Goal: Register for event/course

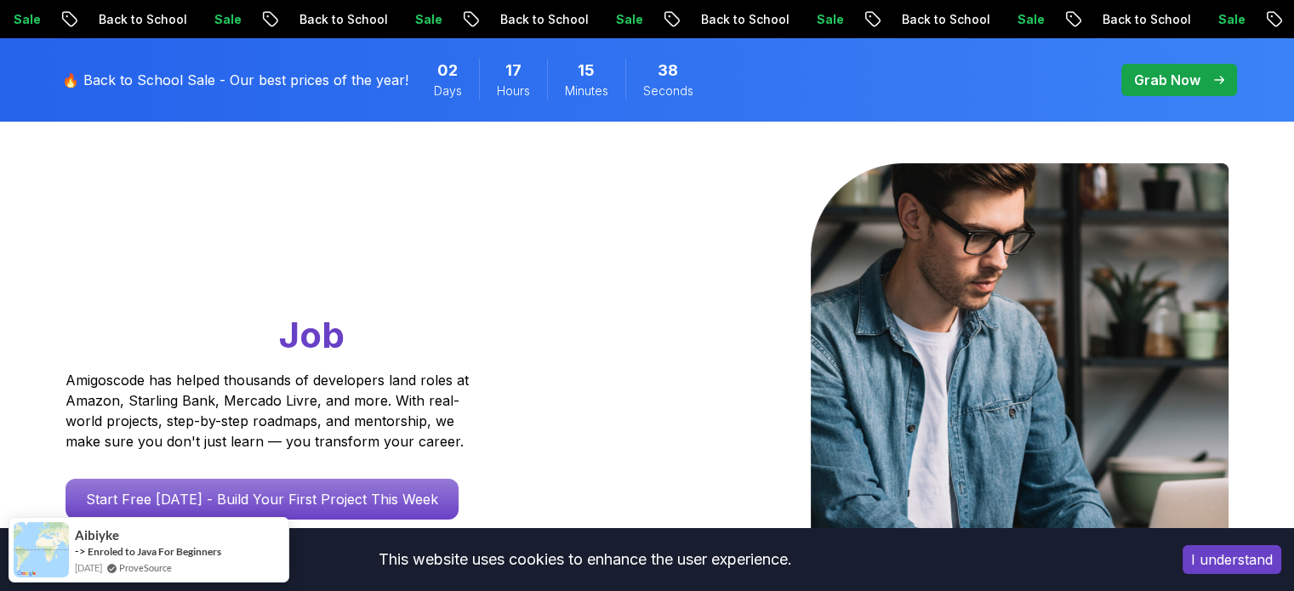
scroll to position [7, 0]
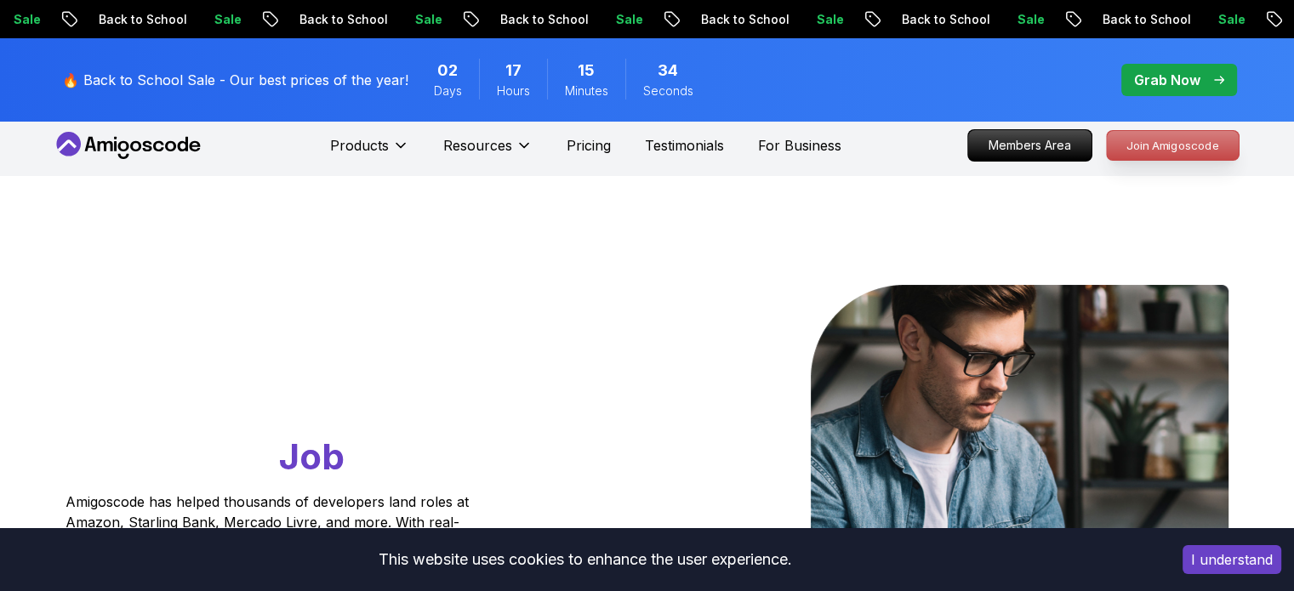
click at [1112, 153] on p "Join Amigoscode" at bounding box center [1173, 145] width 132 height 29
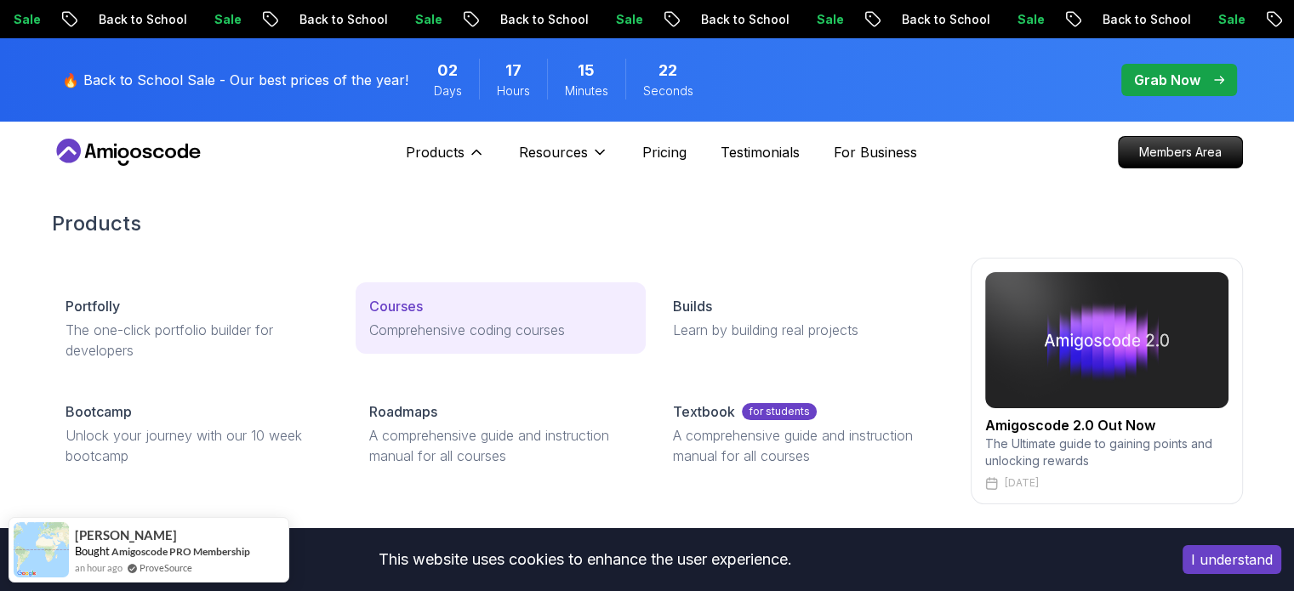
click at [402, 338] on p "Comprehensive coding courses" at bounding box center [500, 330] width 263 height 20
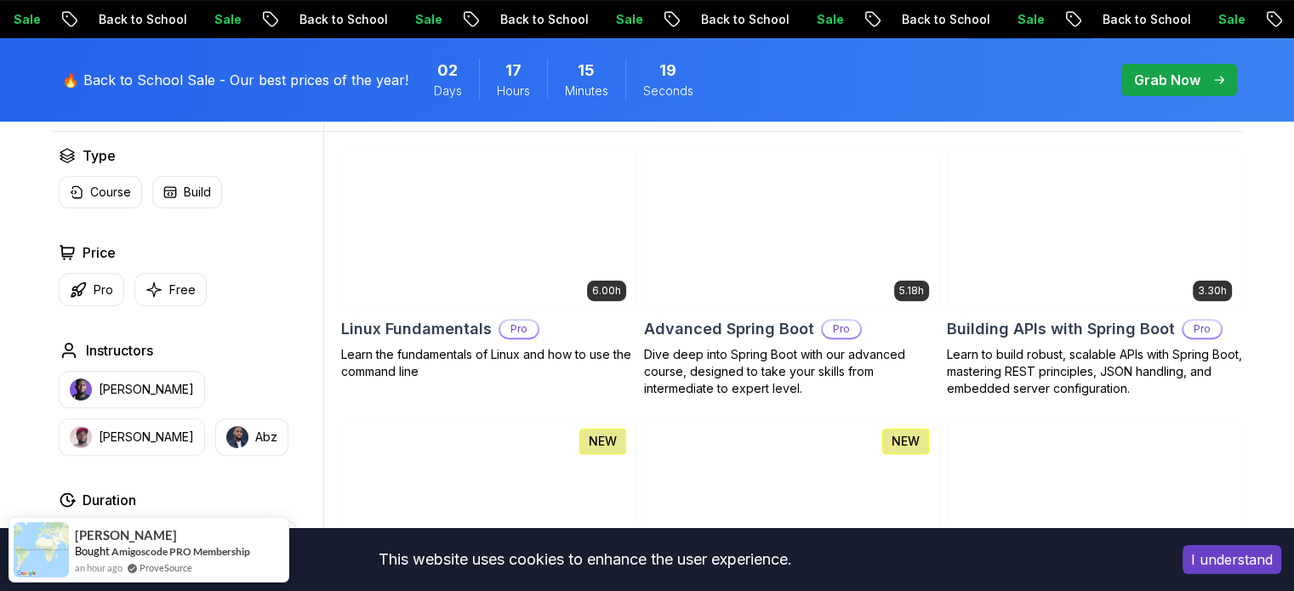
scroll to position [470, 0]
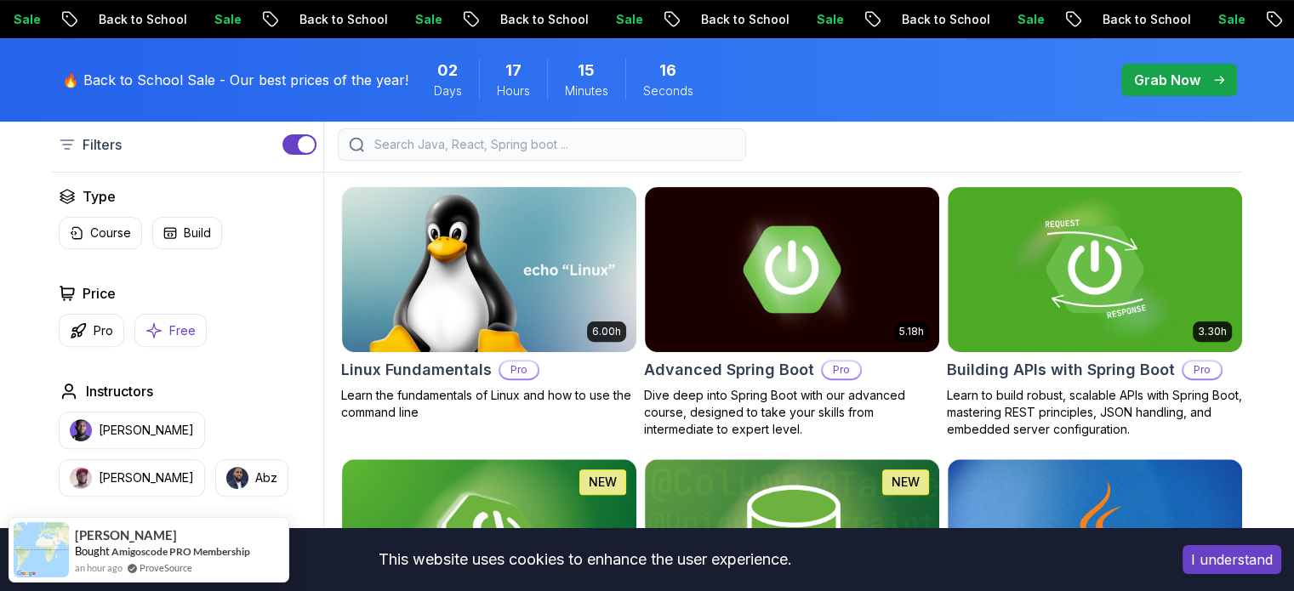
click at [175, 326] on p "Free" at bounding box center [182, 331] width 26 height 17
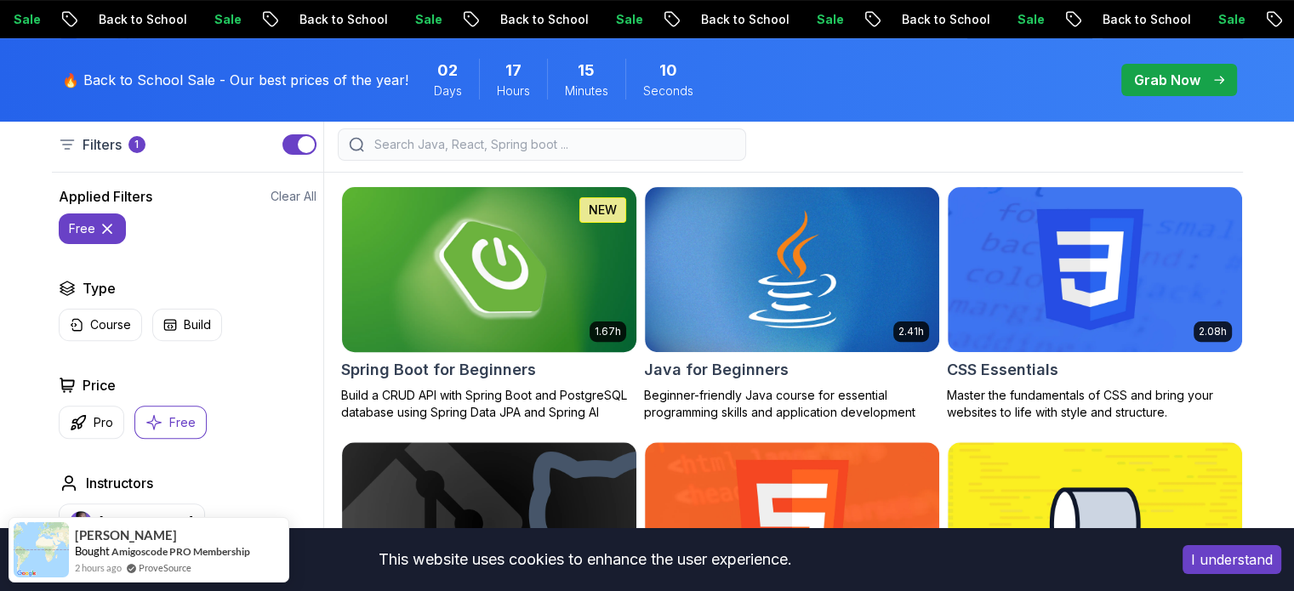
click at [471, 305] on img at bounding box center [488, 269] width 309 height 173
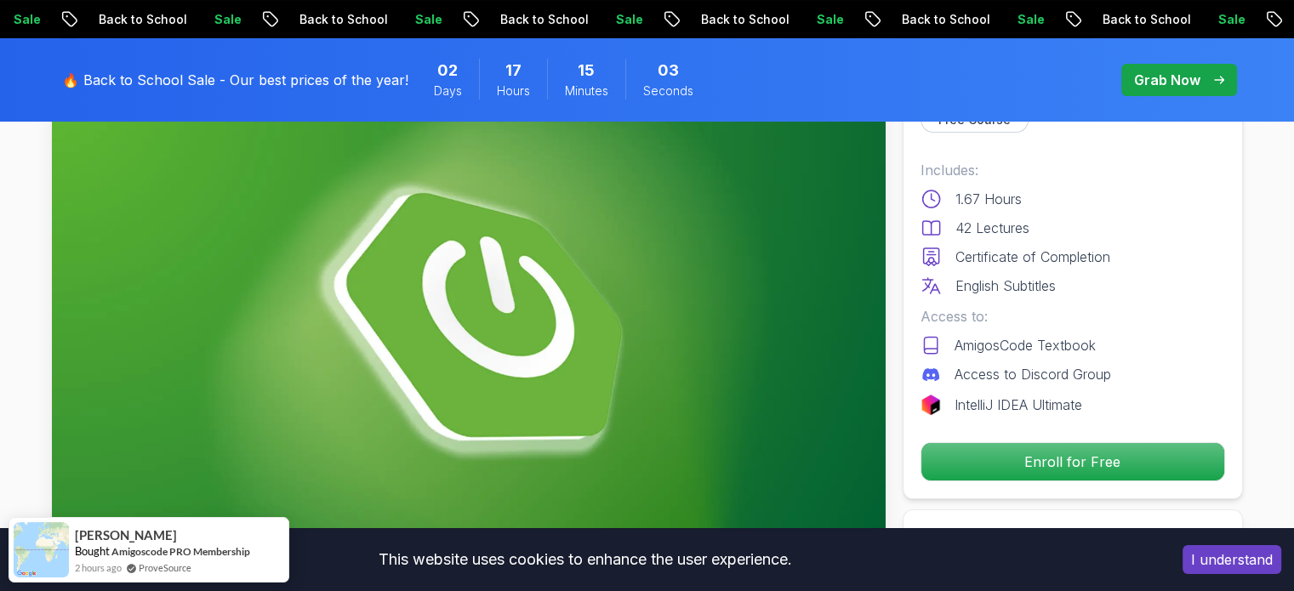
scroll to position [193, 0]
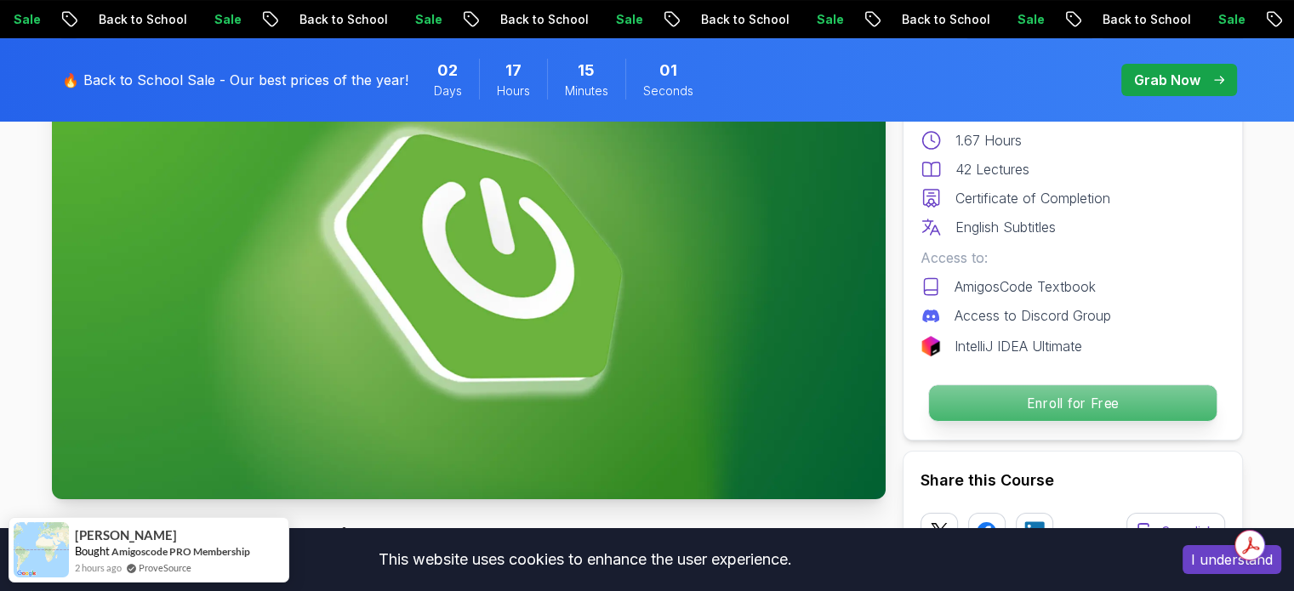
click at [1001, 388] on p "Enroll for Free" at bounding box center [1073, 404] width 288 height 36
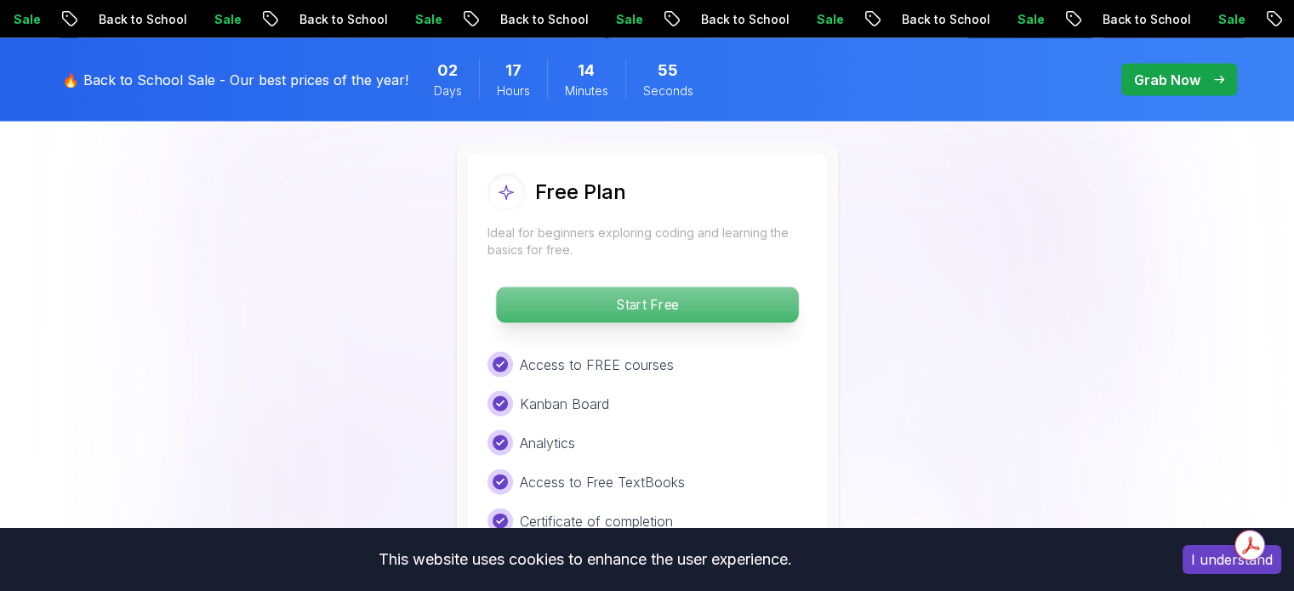
scroll to position [3545, 0]
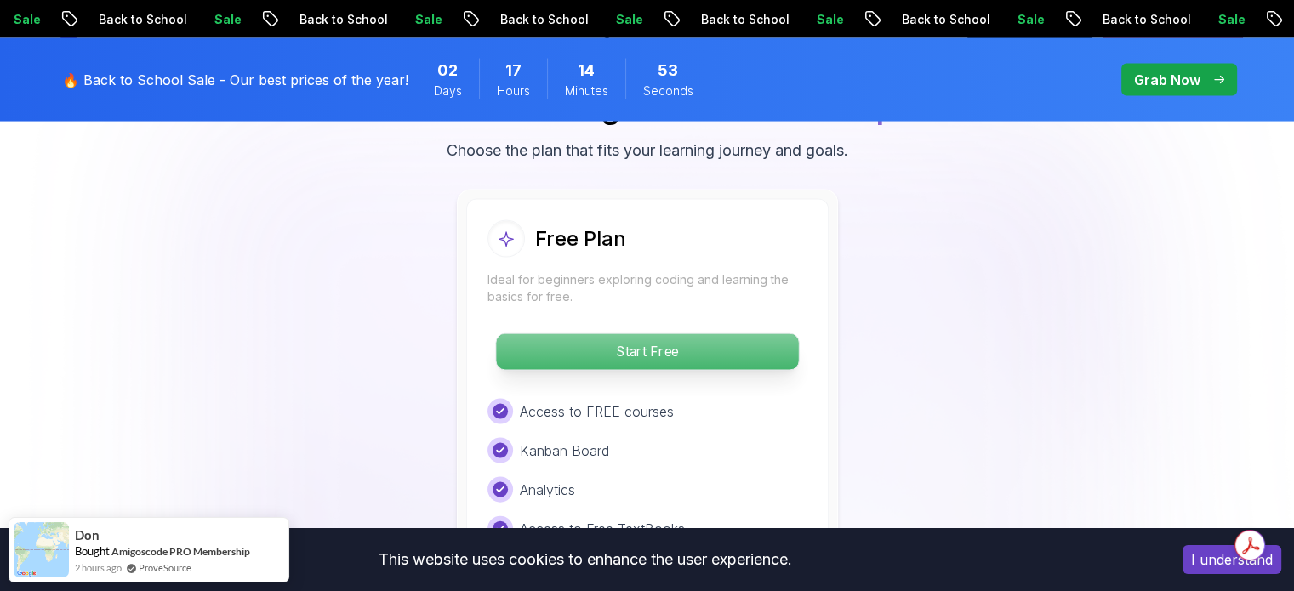
click at [661, 334] on p "Start Free" at bounding box center [647, 352] width 302 height 36
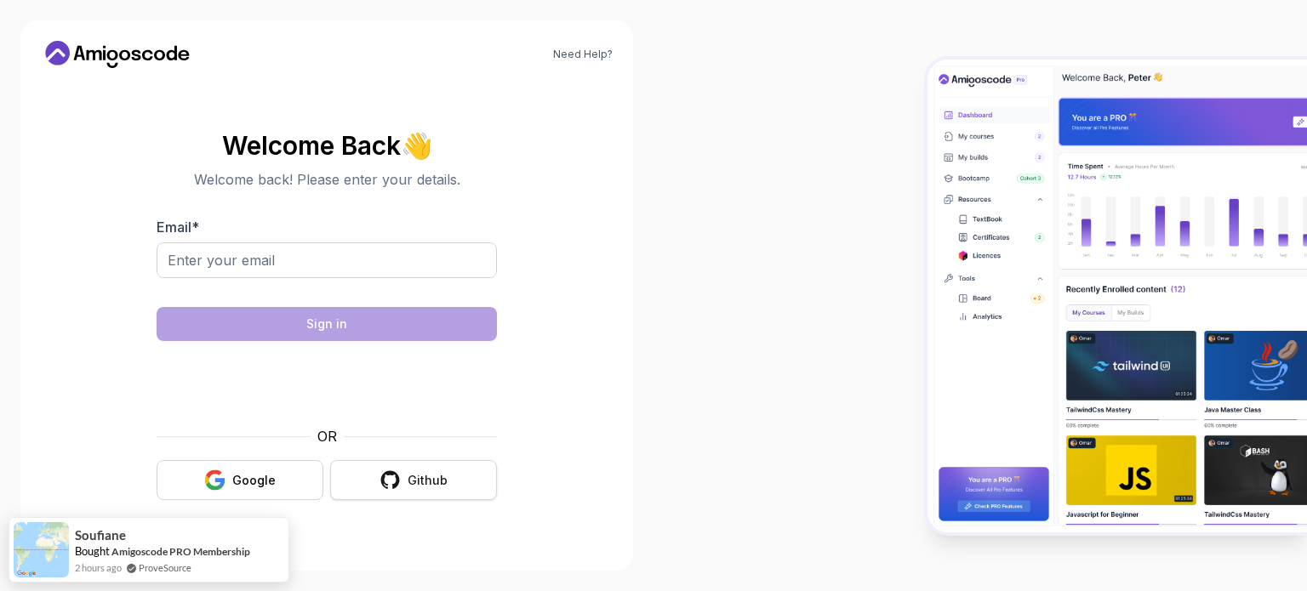
click at [402, 467] on button "Github" at bounding box center [413, 480] width 167 height 40
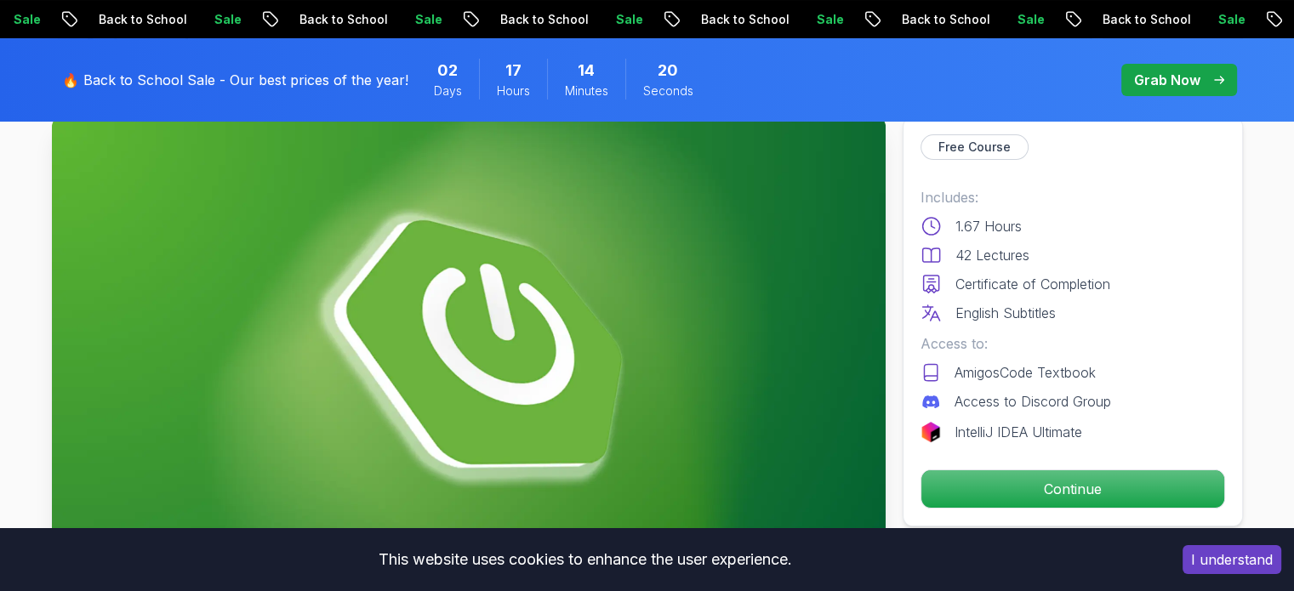
scroll to position [106, 0]
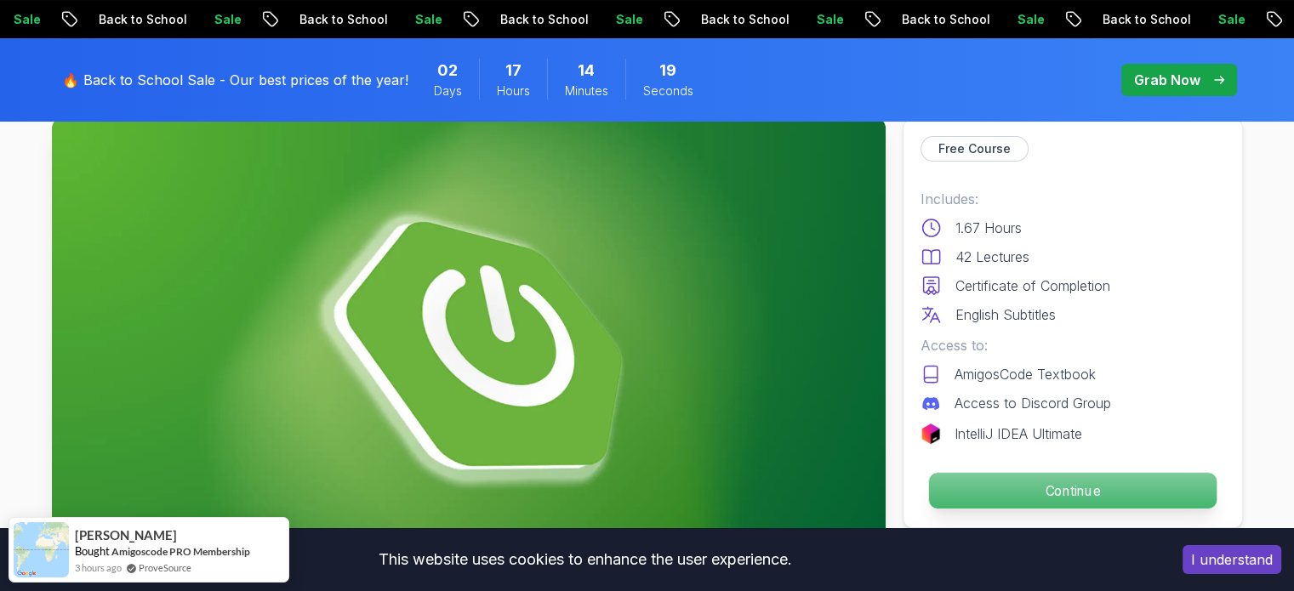
click at [980, 490] on p "Continue" at bounding box center [1073, 491] width 288 height 36
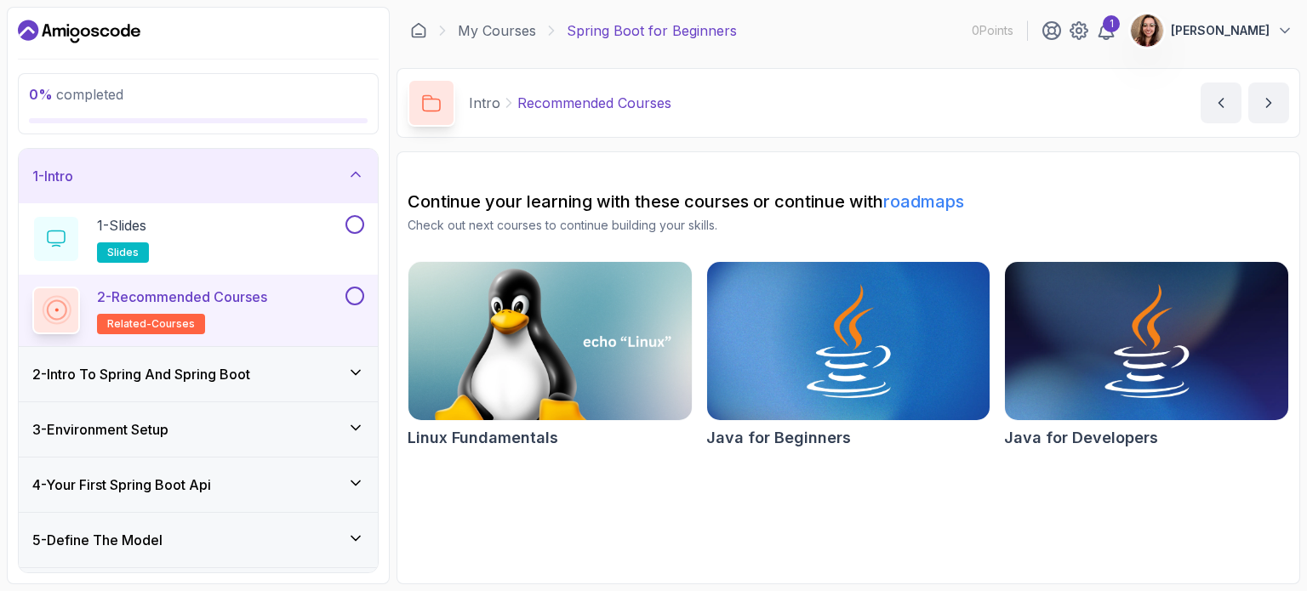
click at [347, 177] on icon at bounding box center [355, 174] width 17 height 17
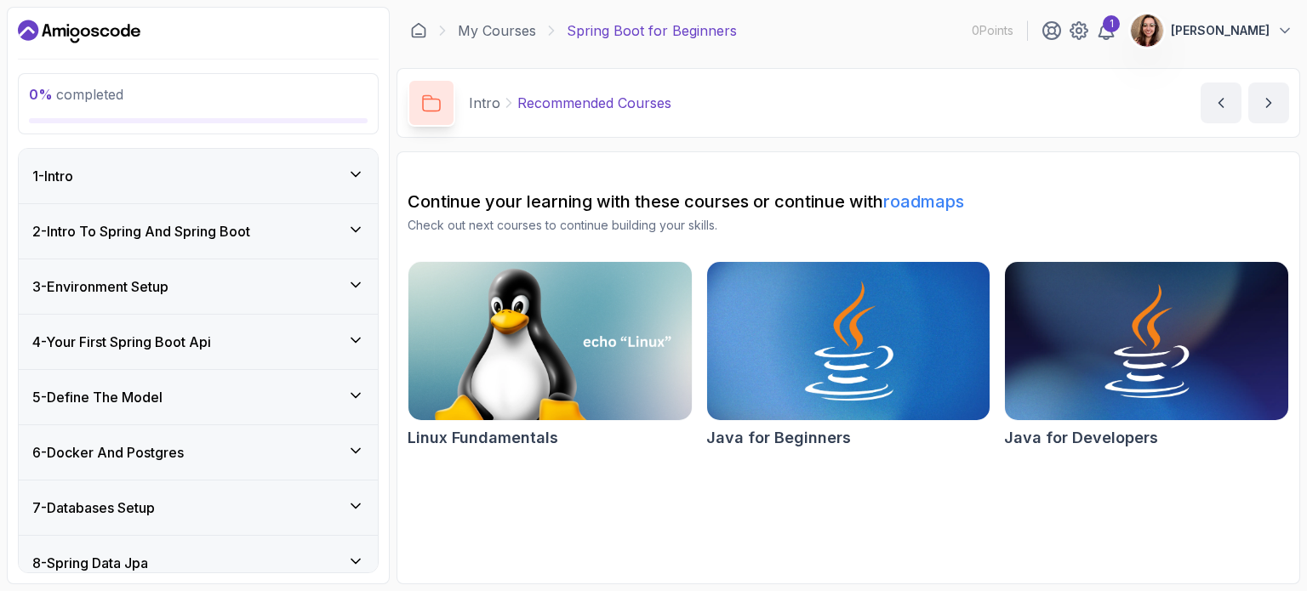
click at [778, 357] on img at bounding box center [848, 341] width 297 height 167
click at [174, 169] on div "1 - Intro" at bounding box center [198, 176] width 332 height 20
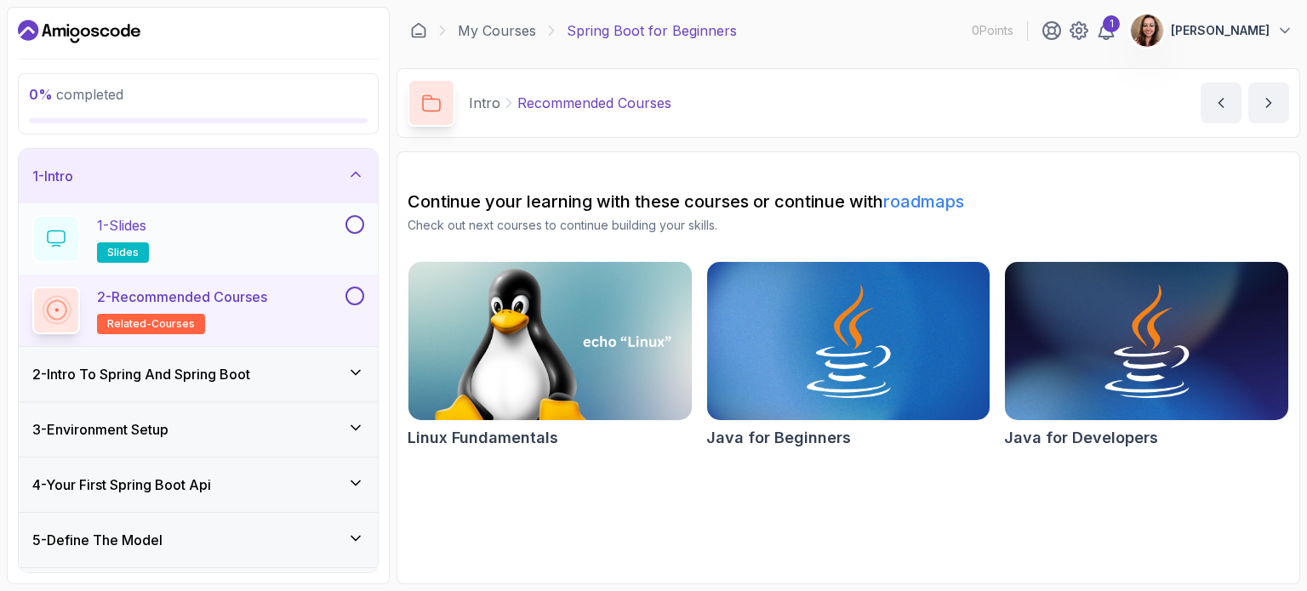
click at [327, 238] on div "1 - Slides slides" at bounding box center [187, 239] width 310 height 48
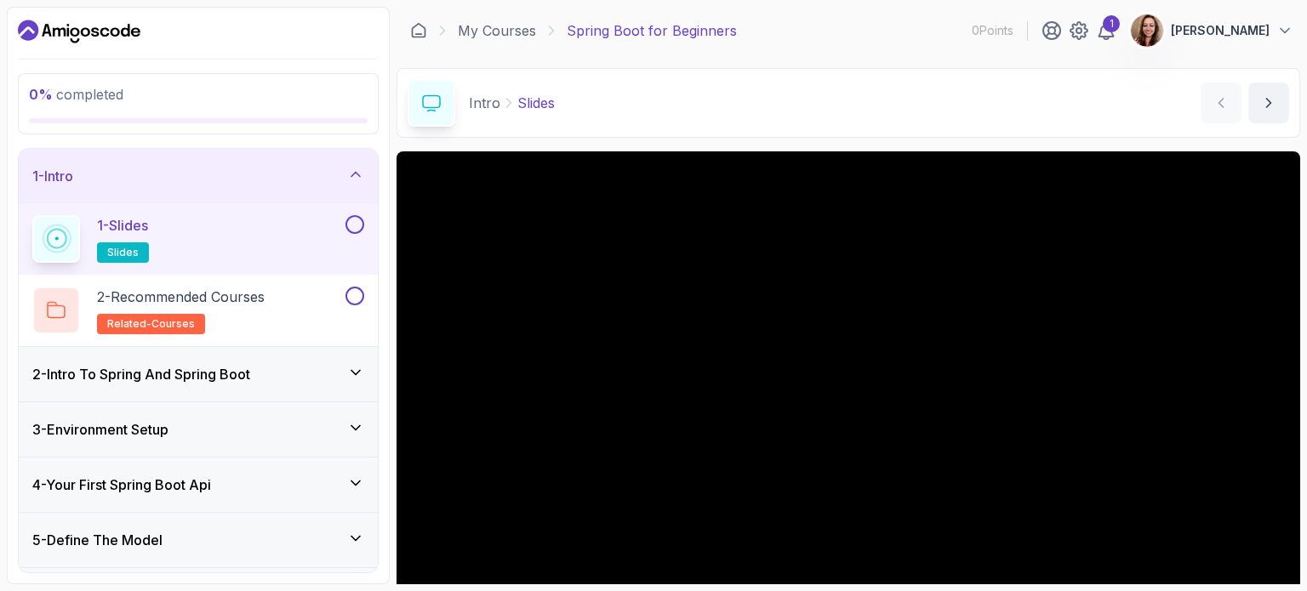
click at [369, 220] on div "1 - Slides slides" at bounding box center [198, 238] width 359 height 71
click at [510, 33] on link "My Courses" at bounding box center [497, 30] width 78 height 20
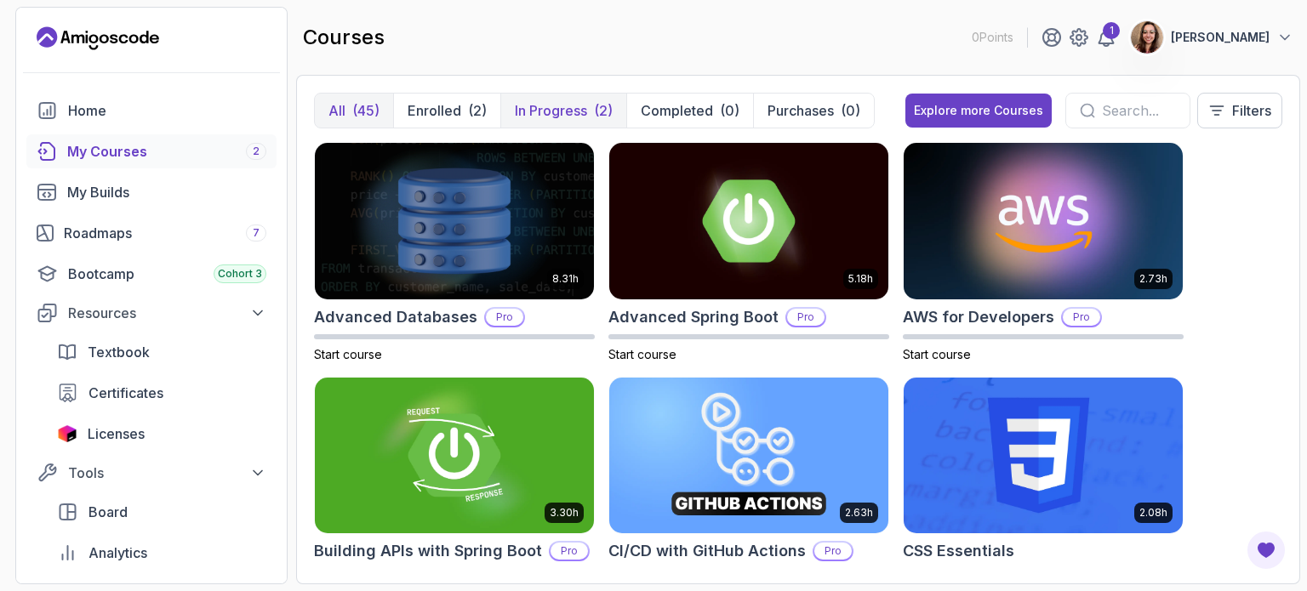
click at [589, 109] on button "In Progress (2)" at bounding box center [563, 111] width 126 height 34
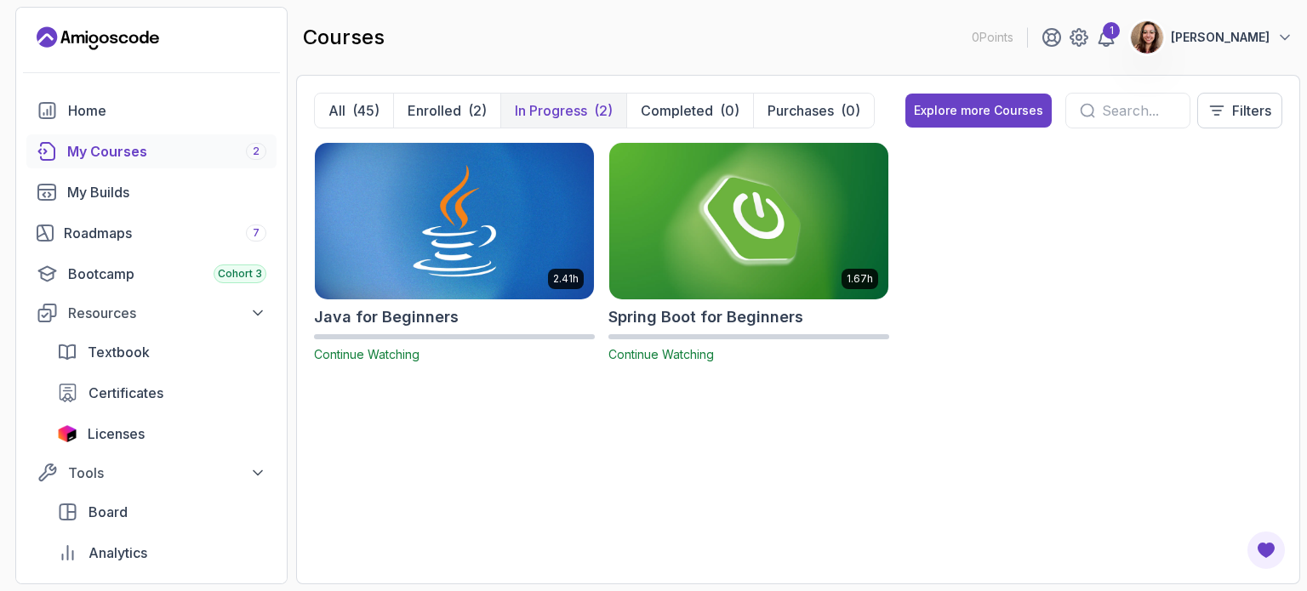
click at [589, 109] on button "In Progress (2)" at bounding box center [563, 111] width 126 height 34
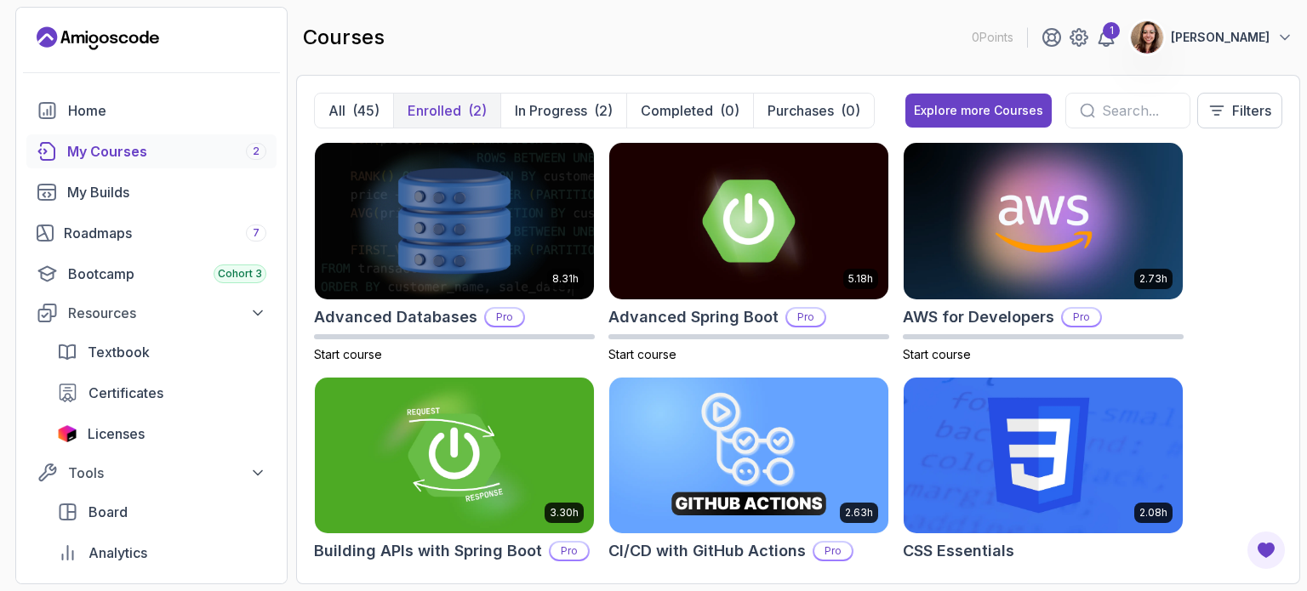
click at [477, 100] on div "(2)" at bounding box center [477, 110] width 19 height 20
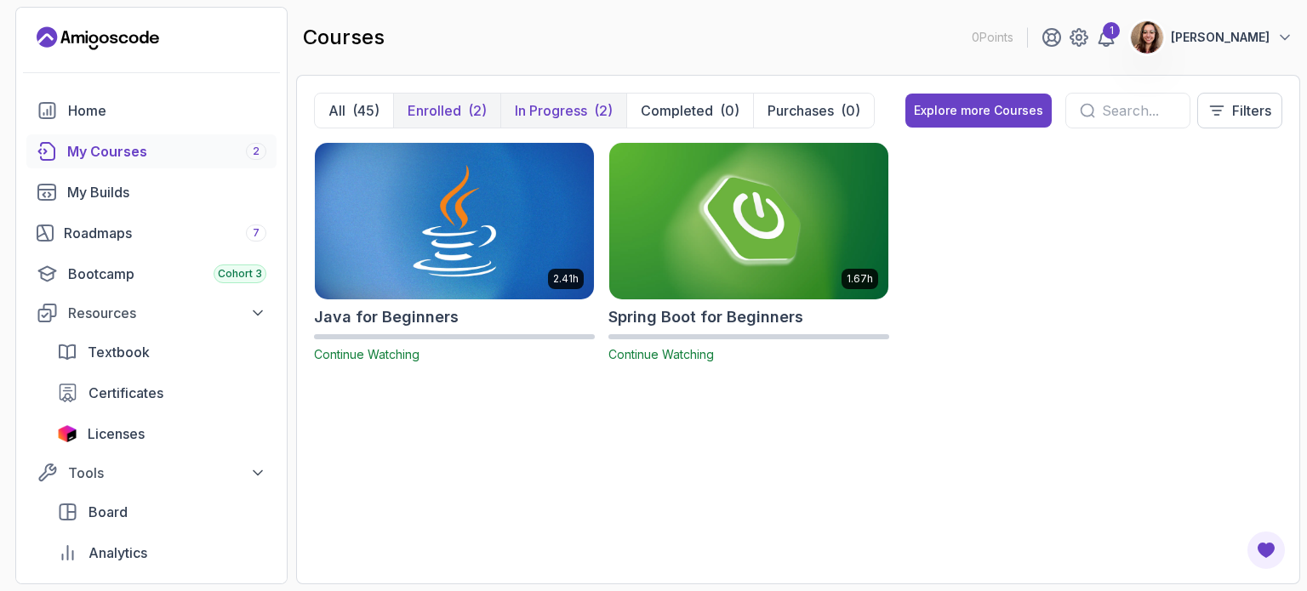
click at [546, 100] on p "In Progress" at bounding box center [551, 110] width 72 height 20
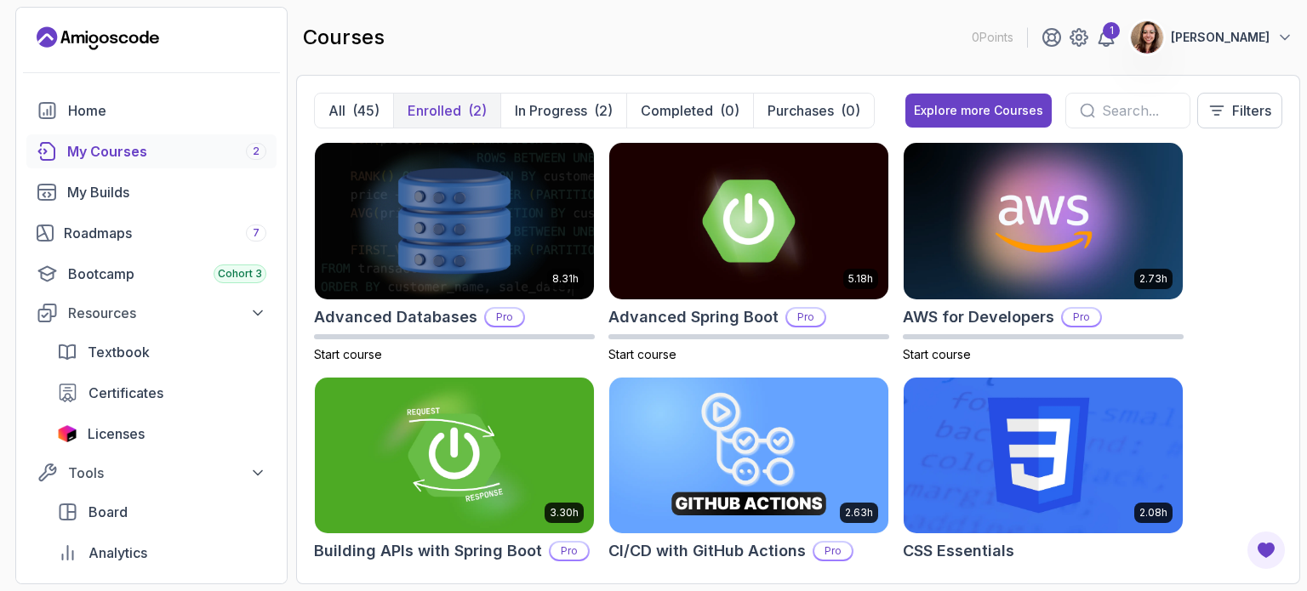
click at [445, 108] on p "Enrolled" at bounding box center [435, 110] width 54 height 20
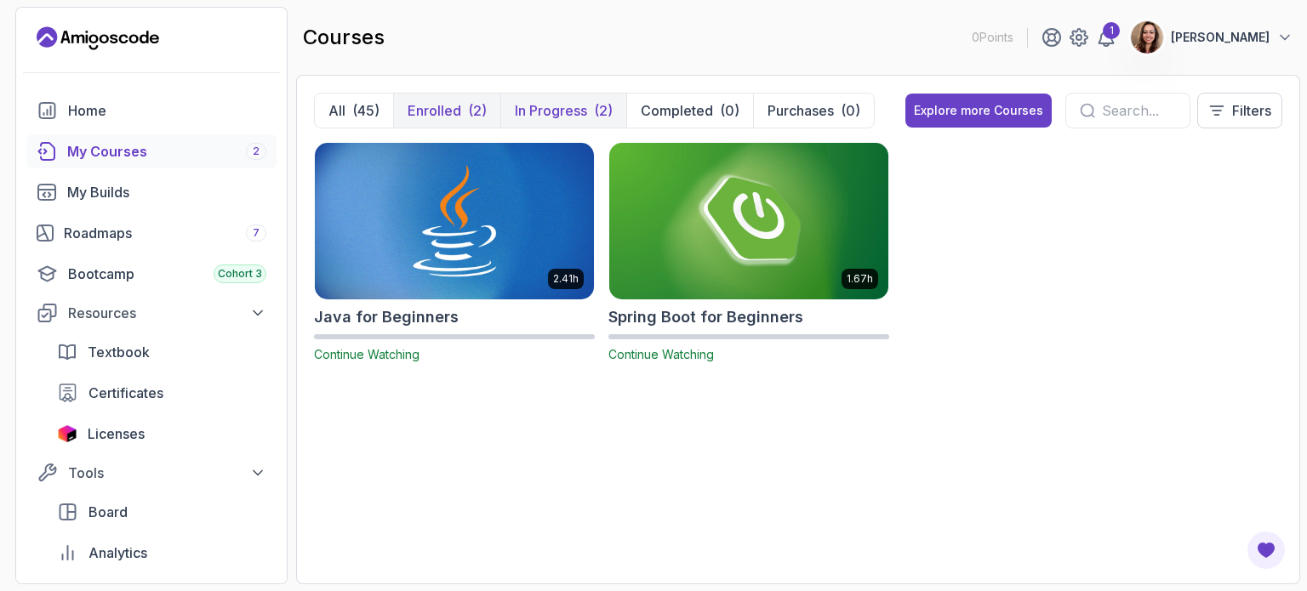
click at [548, 99] on button "In Progress (2)" at bounding box center [563, 111] width 126 height 34
click at [582, 101] on p "In Progress" at bounding box center [551, 110] width 72 height 20
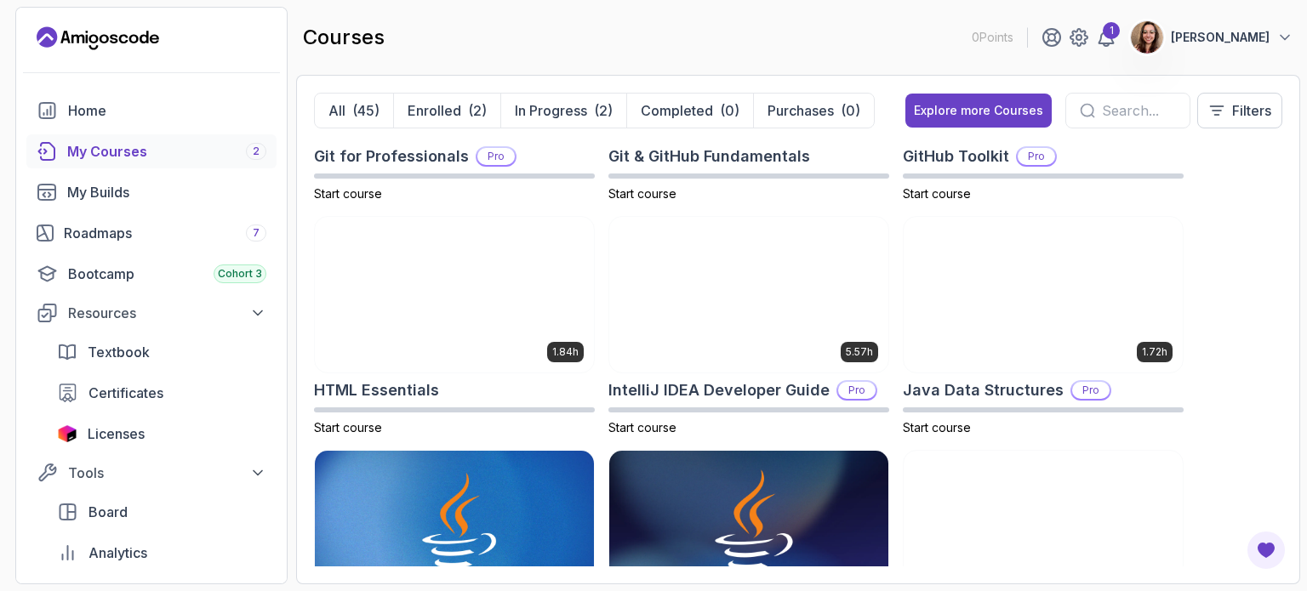
scroll to position [834, 0]
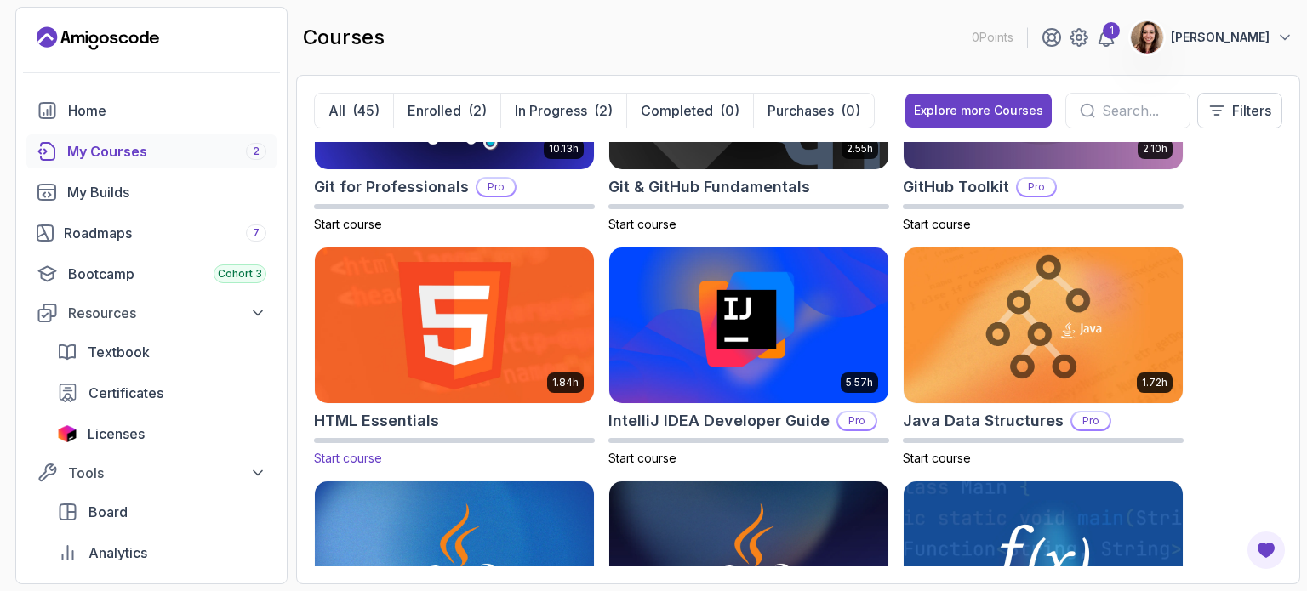
click at [528, 304] on img at bounding box center [454, 325] width 293 height 164
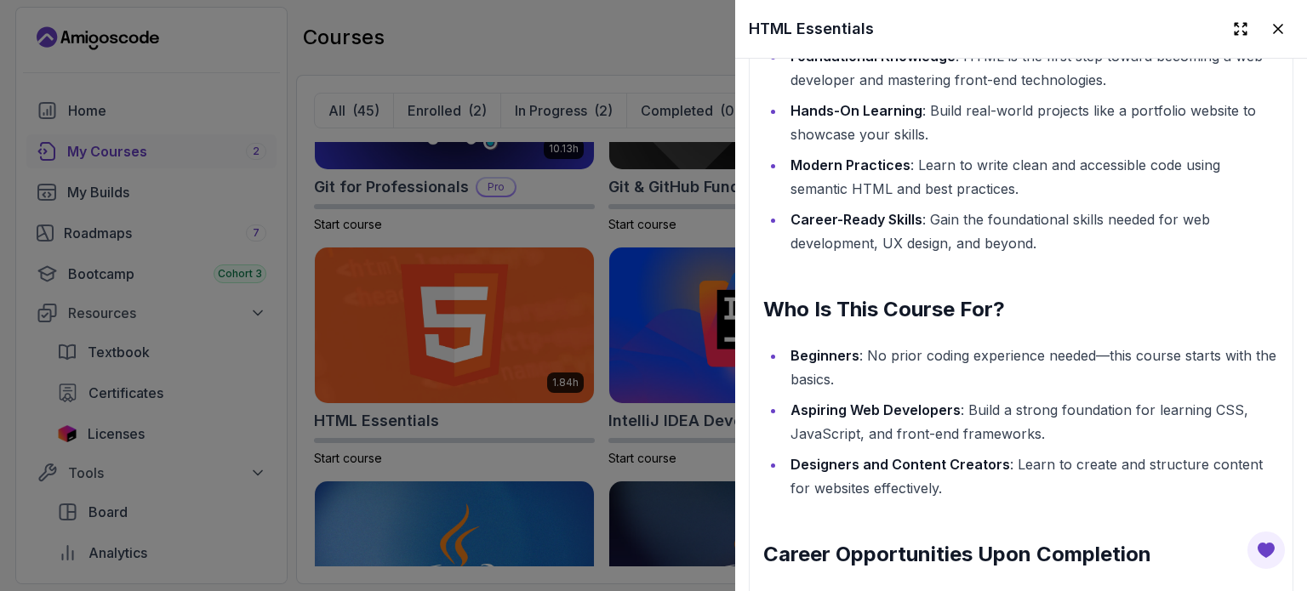
scroll to position [1872, 0]
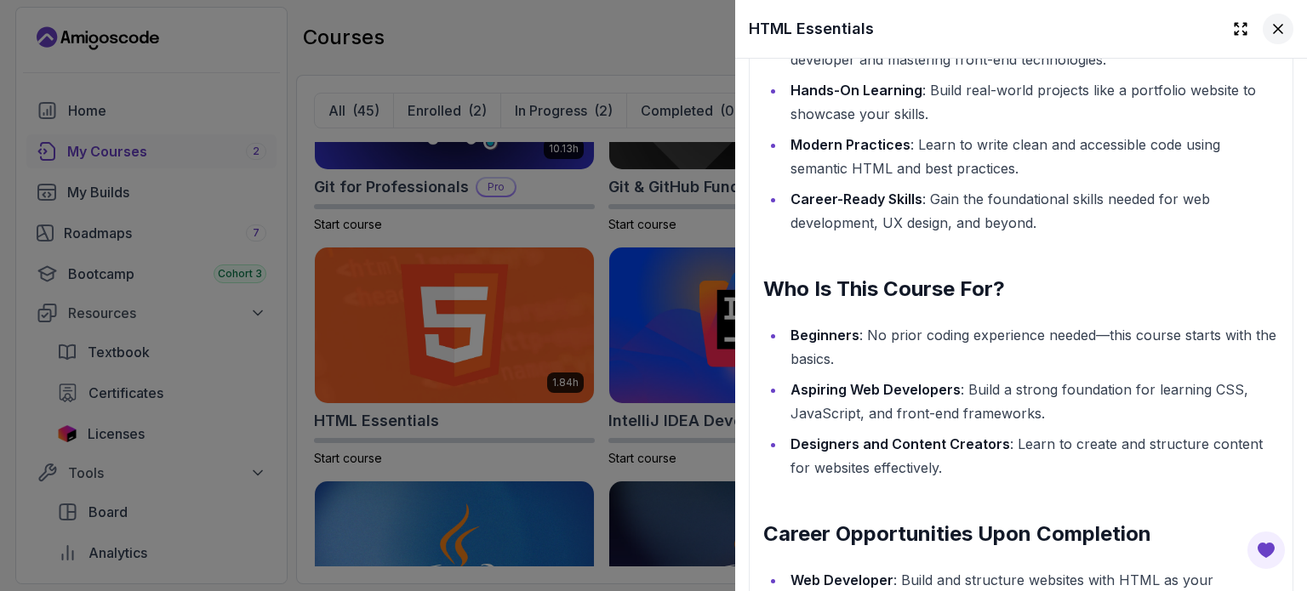
click at [1266, 38] on button at bounding box center [1278, 29] width 31 height 31
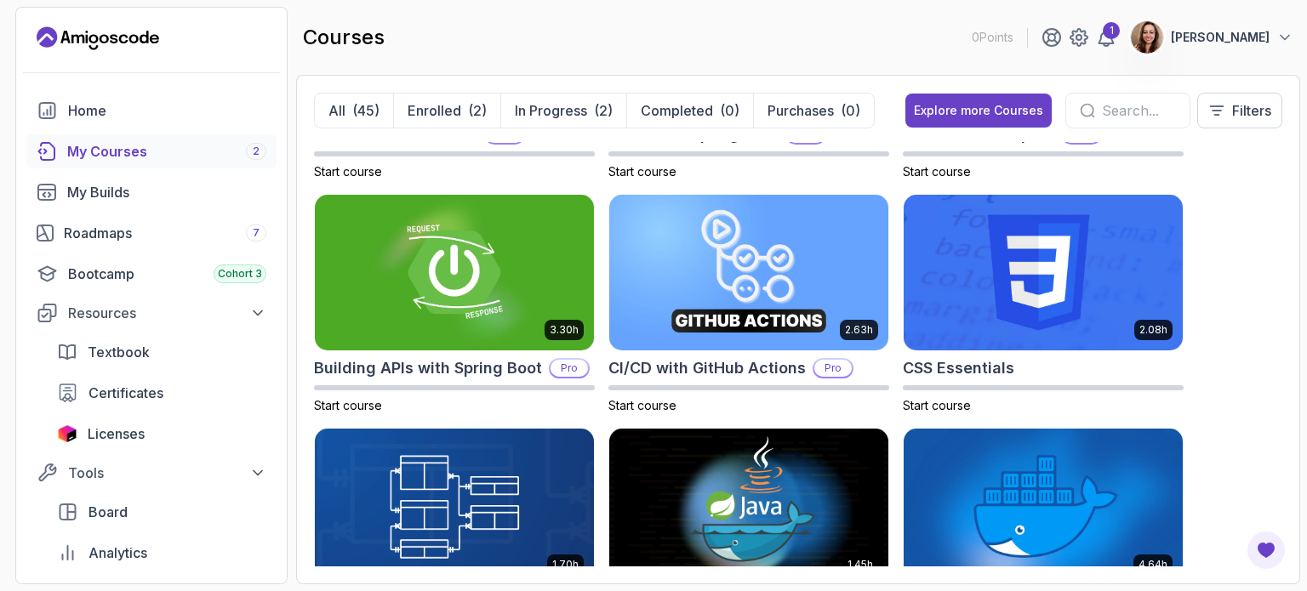
scroll to position [0, 0]
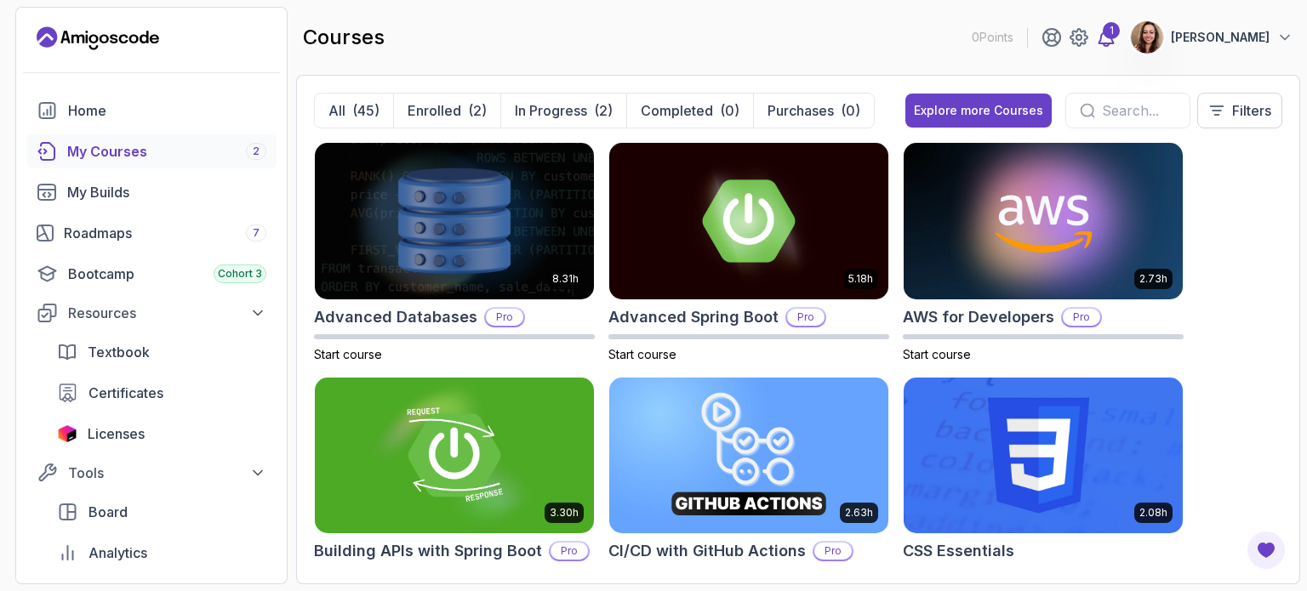
click at [1114, 38] on icon at bounding box center [1107, 37] width 14 height 17
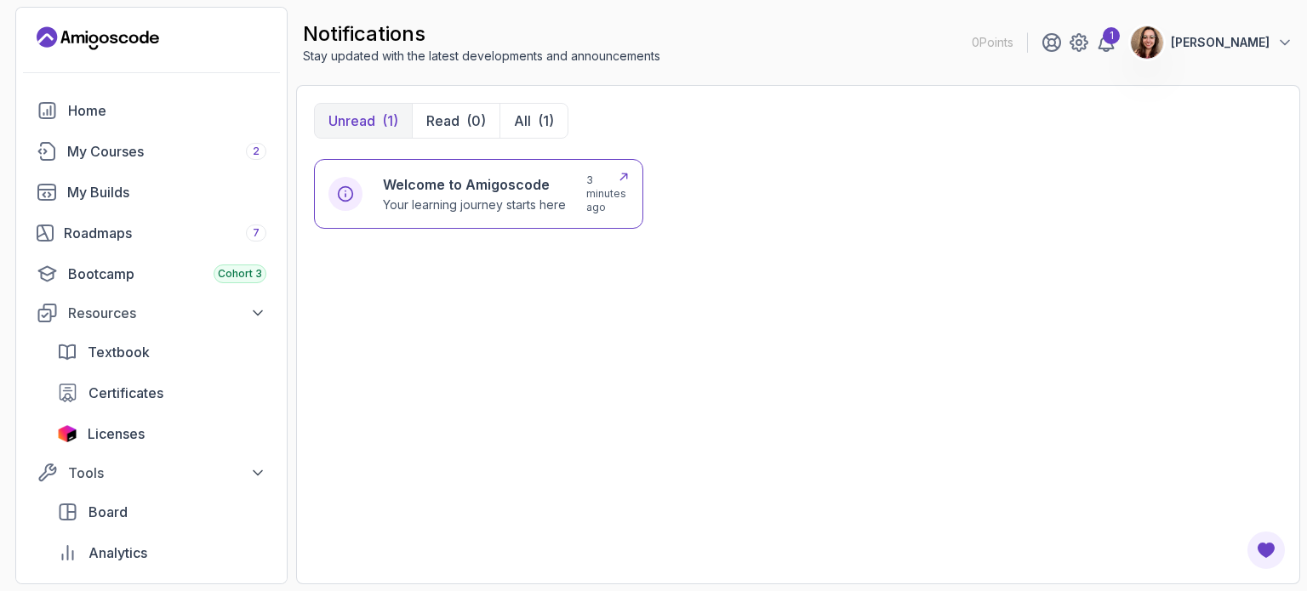
click at [535, 194] on div "Welcome to Amigoscode Your learning journey starts here" at bounding box center [474, 193] width 183 height 39
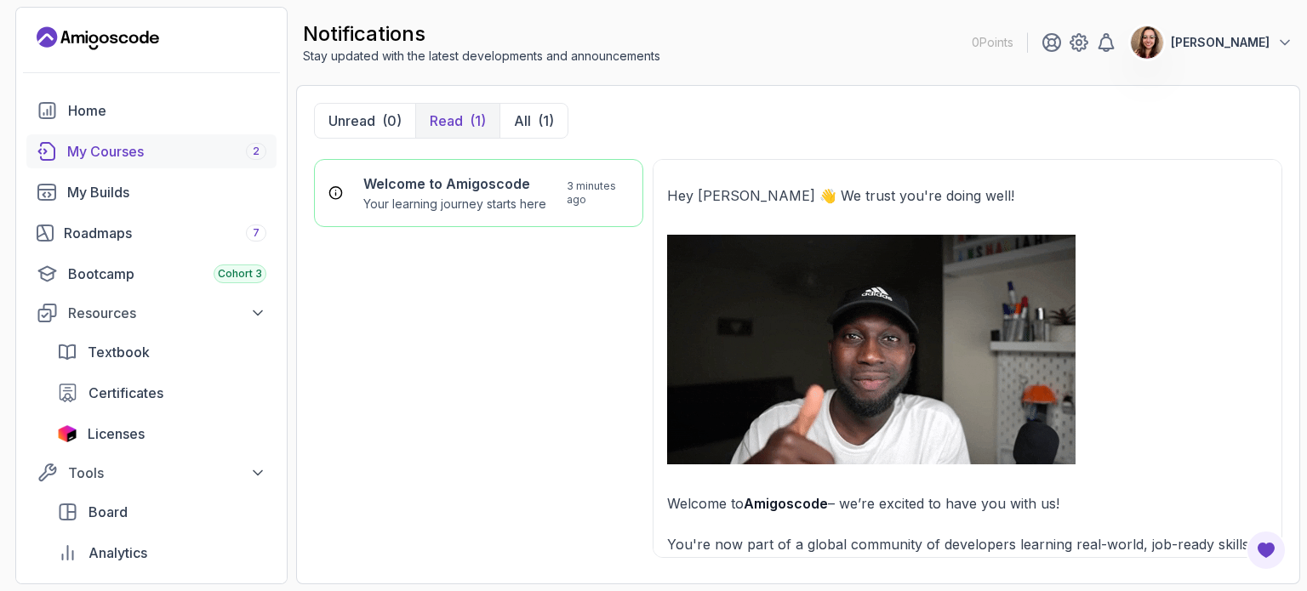
click at [191, 139] on link "My Courses 2" at bounding box center [151, 151] width 250 height 34
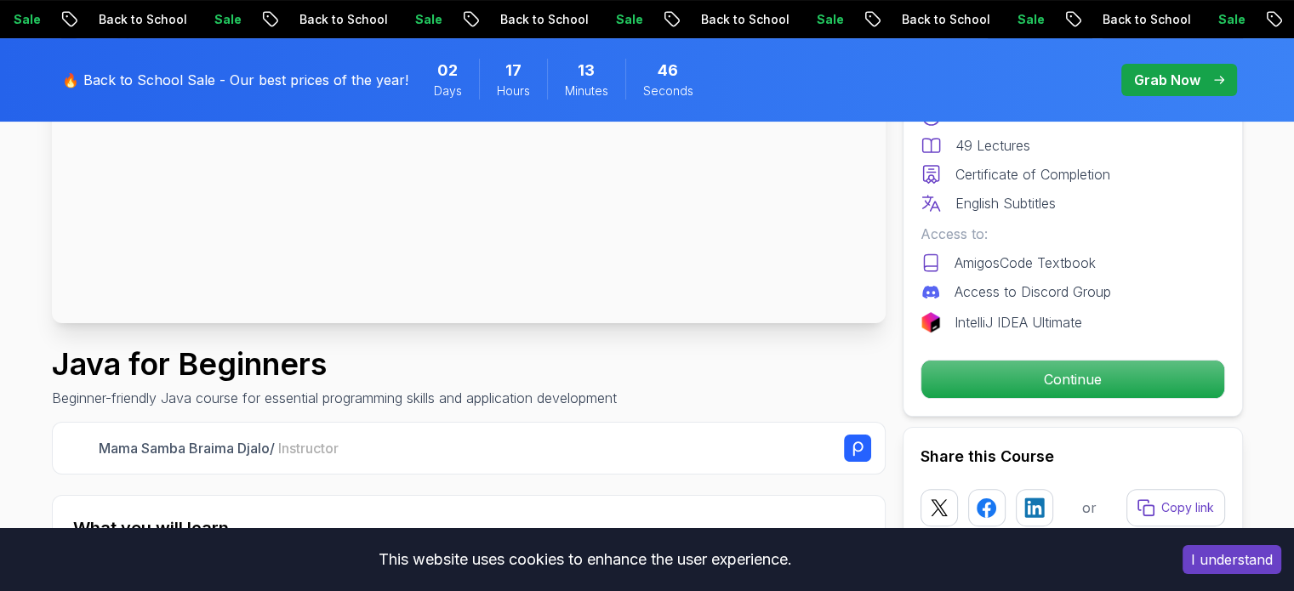
scroll to position [373, 0]
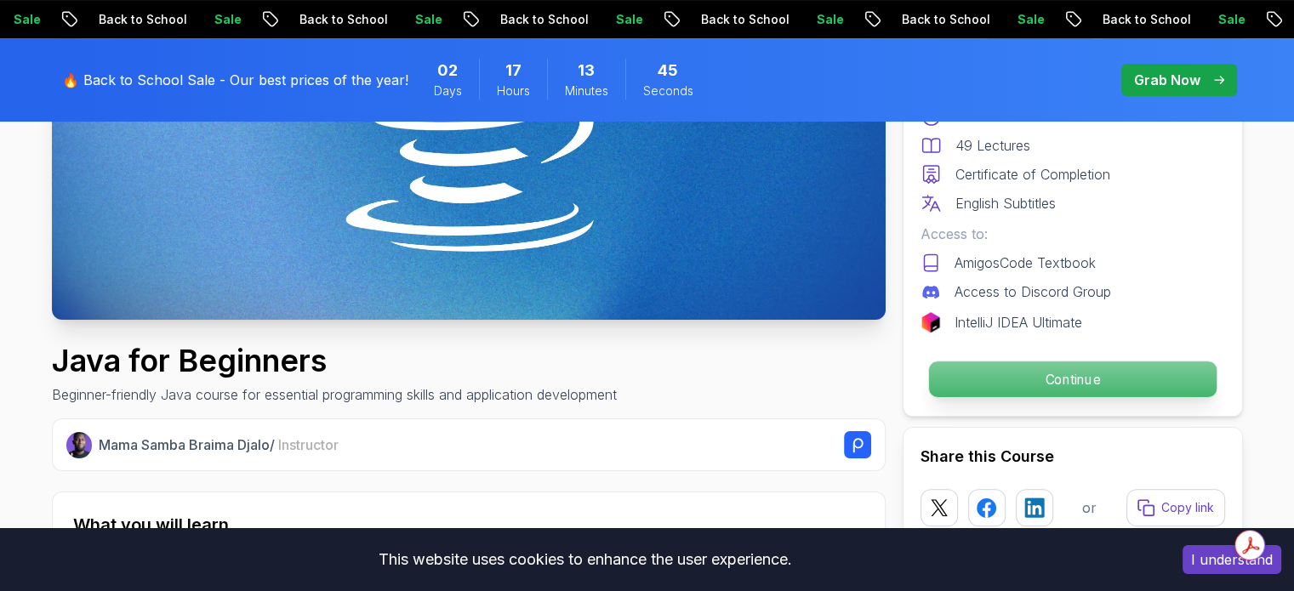
click at [1006, 387] on p "Continue" at bounding box center [1073, 380] width 288 height 36
